Goal: Find specific page/section: Find specific page/section

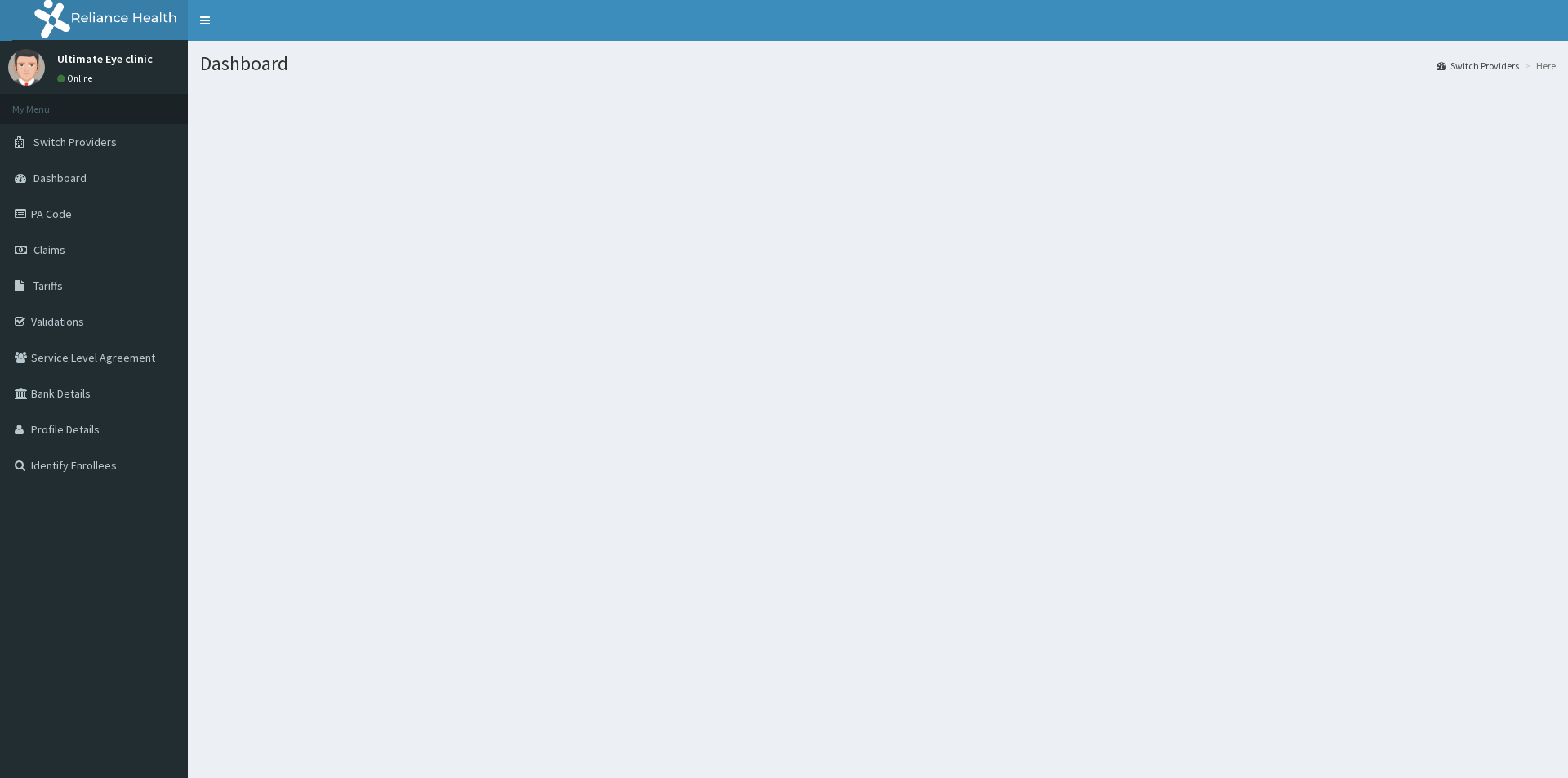
drag, startPoint x: 566, startPoint y: 296, endPoint x: 491, endPoint y: 277, distance: 77.4
click at [563, 296] on div "Dashboard Switch Providers Here" at bounding box center [878, 430] width 1380 height 778
click at [74, 145] on span "Switch Providers" at bounding box center [75, 142] width 83 height 15
click at [87, 143] on span "Switch Providers" at bounding box center [75, 142] width 83 height 15
click at [99, 143] on span "Switch Providers" at bounding box center [75, 142] width 83 height 15
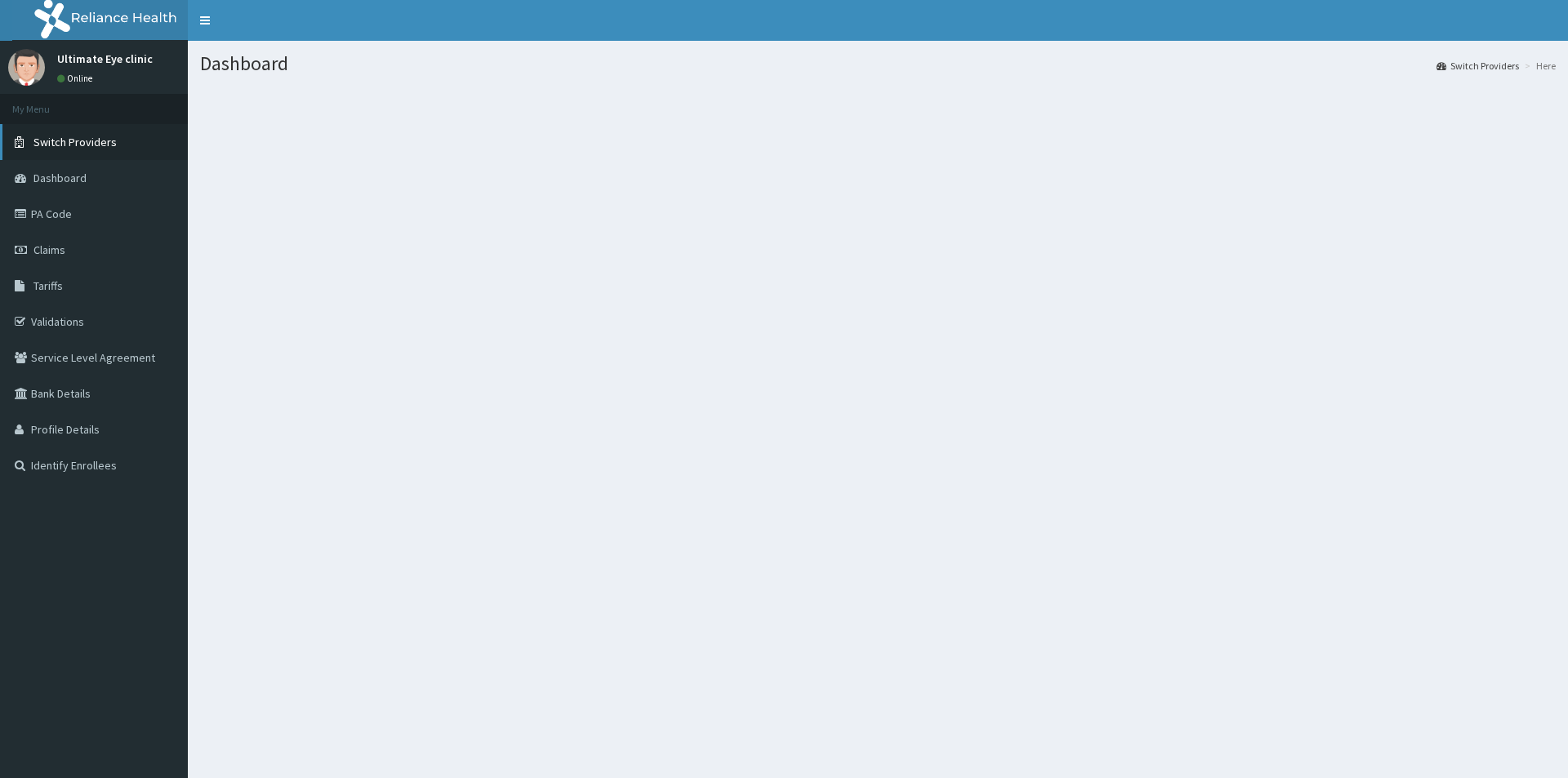
click at [83, 139] on span "Switch Providers" at bounding box center [75, 142] width 83 height 15
click at [706, 370] on div "Dashboard Switch Providers Here" at bounding box center [878, 430] width 1380 height 778
click at [704, 371] on div "Dashboard Switch Providers Here" at bounding box center [878, 430] width 1380 height 778
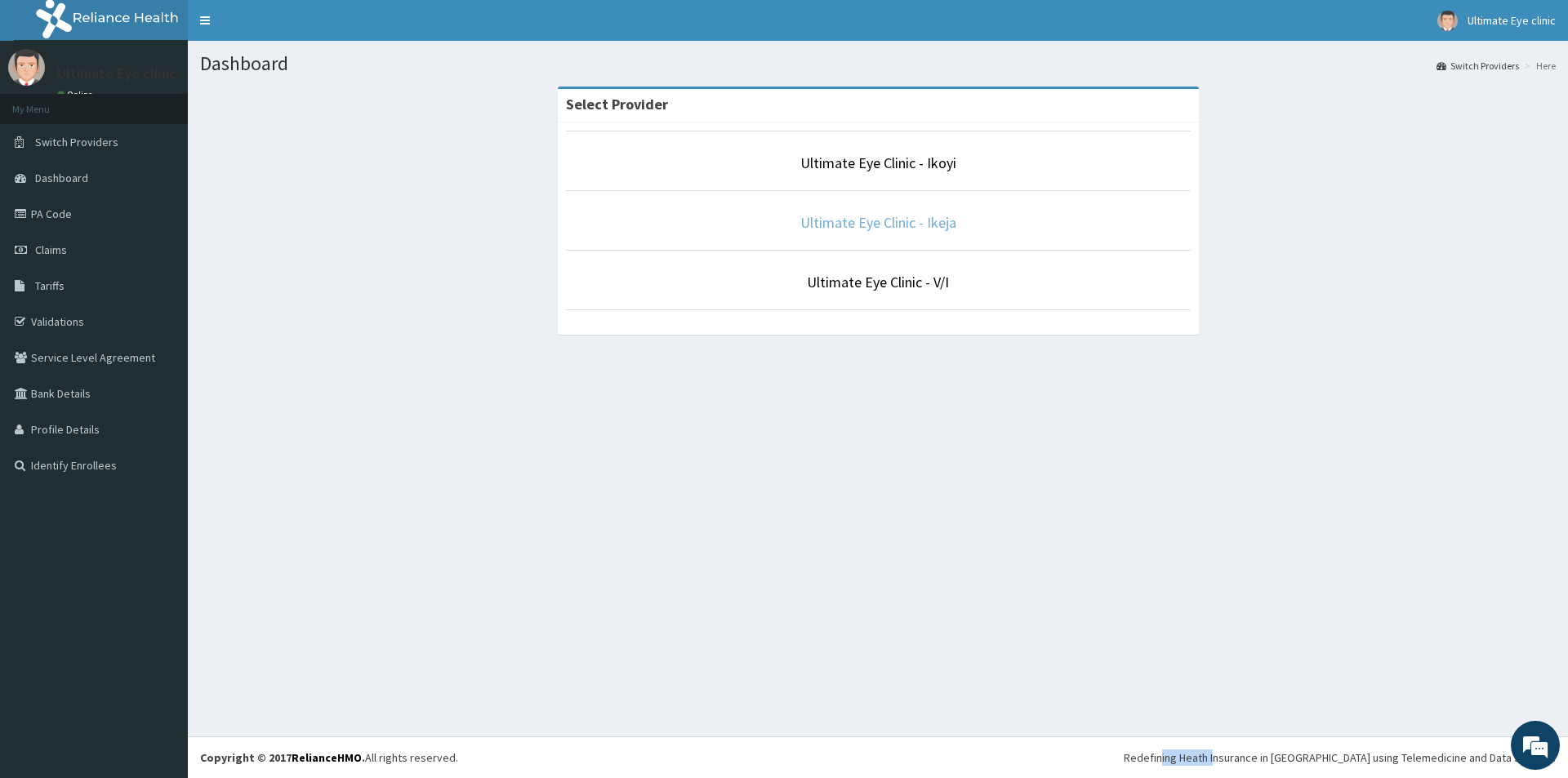
click at [879, 223] on link "Ultimate Eye Clinic - Ikeja" at bounding box center [878, 223] width 156 height 19
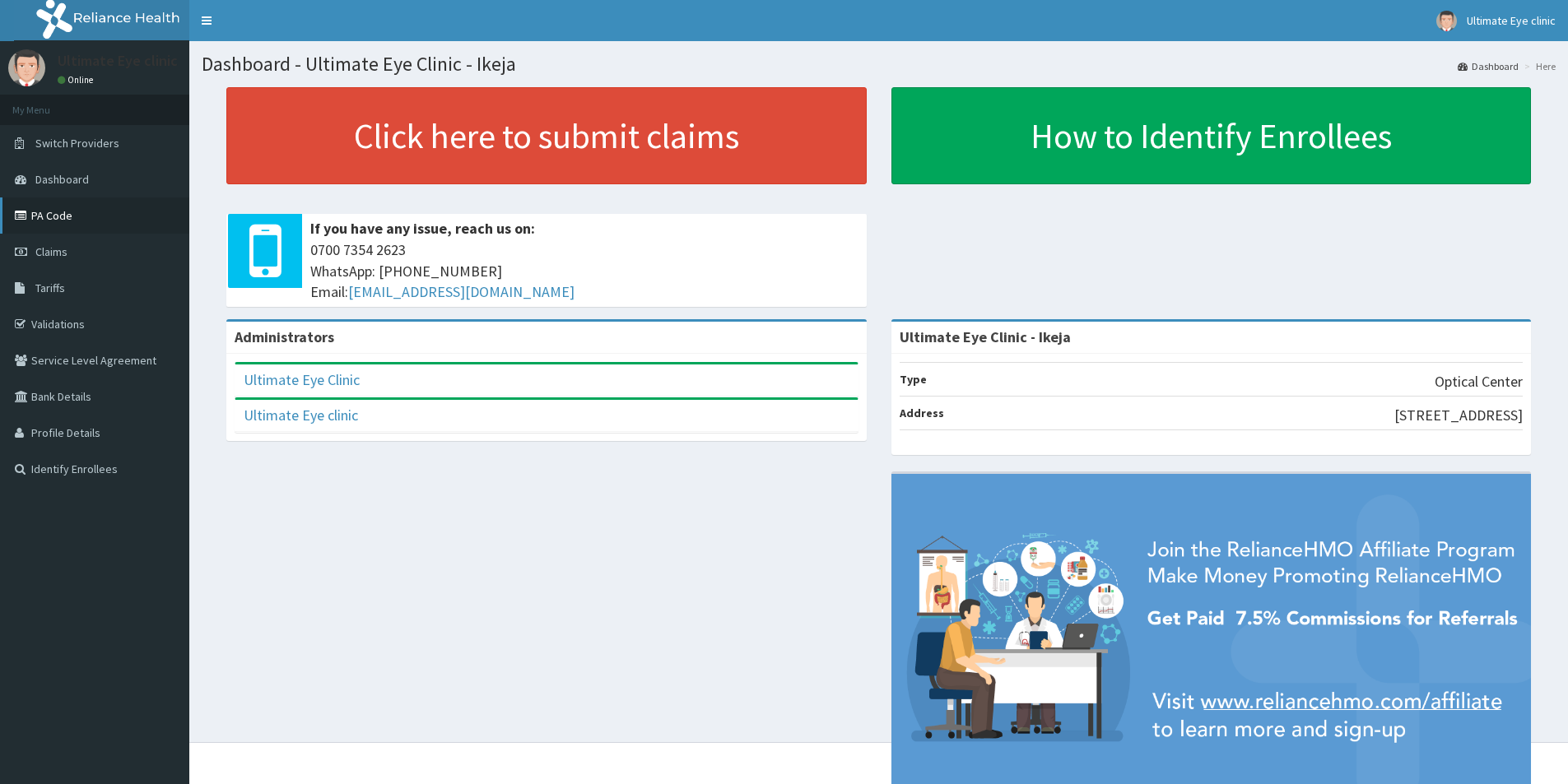
click at [71, 218] on link "PA Code" at bounding box center [95, 216] width 189 height 37
